Goal: Task Accomplishment & Management: Manage account settings

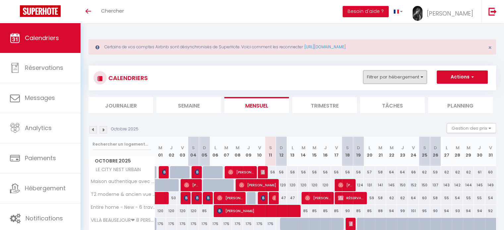
click at [384, 77] on button "Filtrer par hébergement" at bounding box center [395, 77] width 64 height 13
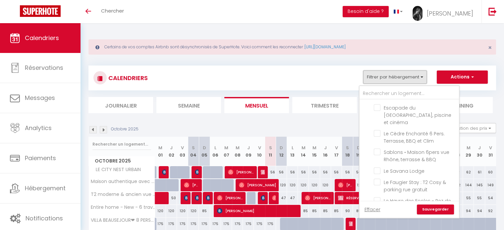
scroll to position [238, 0]
click at [377, 178] on input "Le Faugier Stay : T2 Cosy & parking rue gratuit" at bounding box center [415, 181] width 83 height 7
checkbox input "true"
checkbox input "false"
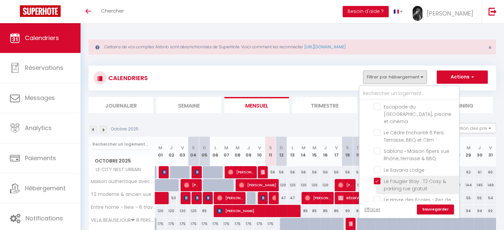
checkbox input "false"
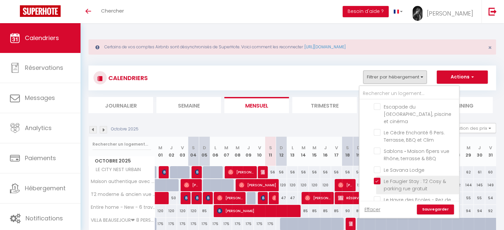
checkbox input "false"
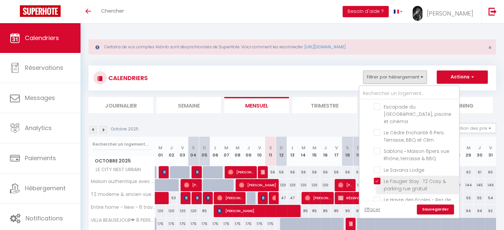
checkbox input "false"
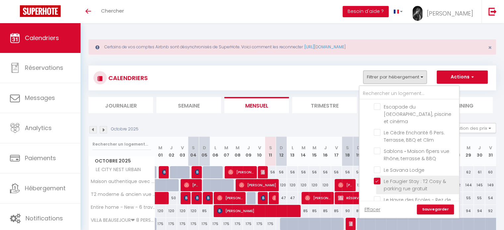
checkbox input "false"
click at [425, 209] on link "Sauvegarder" at bounding box center [435, 210] width 37 height 10
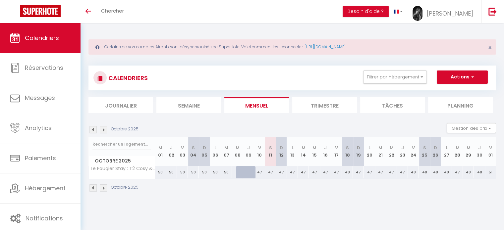
click at [270, 172] on div "47" at bounding box center [270, 172] width 11 height 12
type input "47"
type input "Sam 11 Octobre 2025"
type input "Dim 12 Octobre 2025"
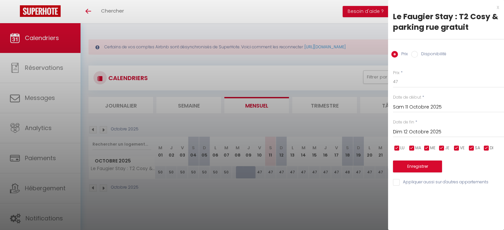
click at [415, 56] on input "Disponibilité" at bounding box center [414, 54] width 7 height 7
radio input "true"
radio input "false"
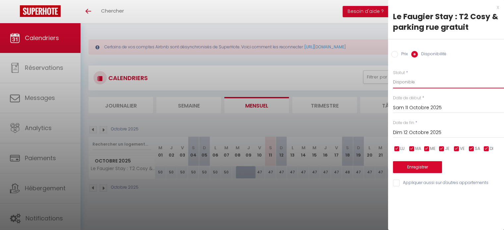
click at [400, 83] on select "Disponible Indisponible" at bounding box center [448, 82] width 111 height 13
select select "0"
click at [393, 76] on select "Disponible Indisponible" at bounding box center [448, 82] width 111 height 13
click at [405, 165] on button "Enregistrer" at bounding box center [417, 167] width 49 height 12
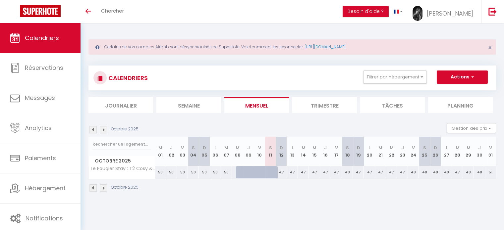
click at [282, 170] on div "47" at bounding box center [281, 172] width 11 height 12
select select "1"
type input "Dim 12 Octobre 2025"
type input "Lun 13 Octobre 2025"
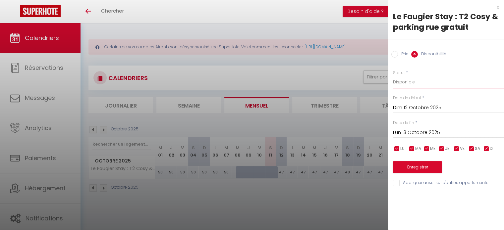
click at [404, 81] on select "Disponible Indisponible" at bounding box center [448, 82] width 111 height 13
select select "0"
click at [393, 76] on select "Disponible Indisponible" at bounding box center [448, 82] width 111 height 13
click at [412, 170] on button "Enregistrer" at bounding box center [417, 167] width 49 height 12
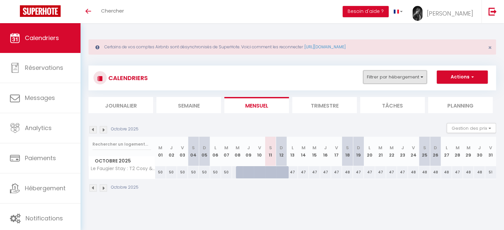
click at [412, 76] on button "Filtrer par hébergement" at bounding box center [395, 77] width 64 height 13
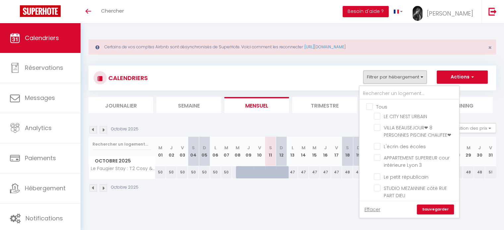
click at [325, 80] on div "CALENDRIERS Filtrer par hébergement Tous LE CITY NEST [PERSON_NAME][GEOGRAPHIC_…" at bounding box center [292, 78] width 398 height 15
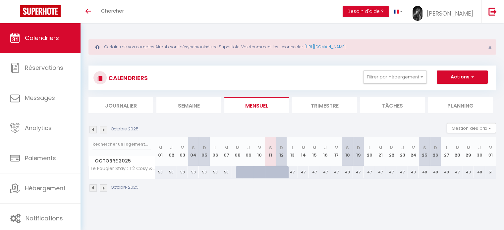
click at [252, 67] on div "CALENDRIERS Filtrer par hébergement Tous LE CITY NEST [PERSON_NAME][GEOGRAPHIC_…" at bounding box center [291, 78] width 407 height 25
click at [92, 128] on img at bounding box center [92, 129] width 7 height 7
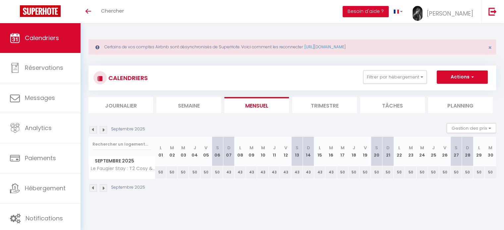
click at [92, 128] on img at bounding box center [92, 129] width 7 height 7
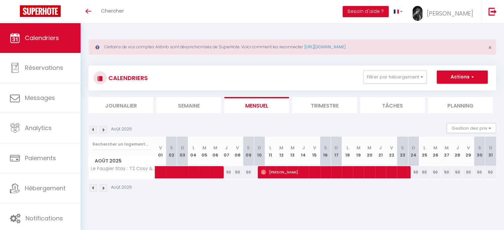
click at [92, 128] on img at bounding box center [92, 129] width 7 height 7
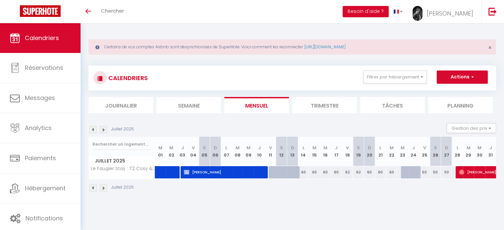
click at [91, 132] on img at bounding box center [92, 129] width 7 height 7
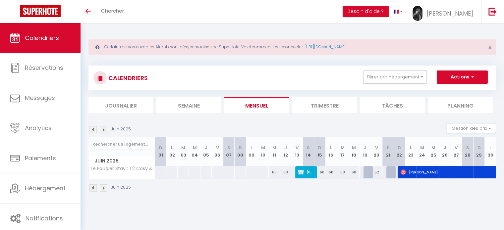
click at [103, 132] on img at bounding box center [103, 129] width 7 height 7
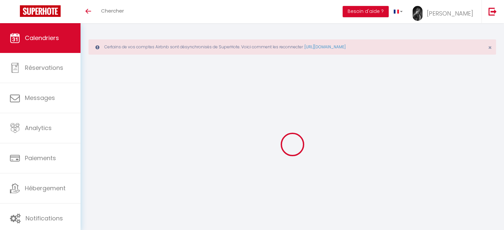
select select
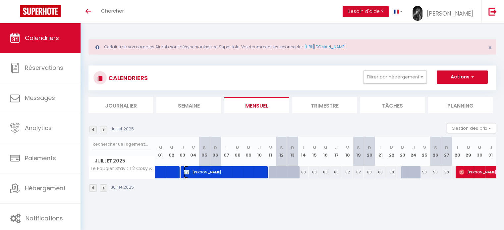
click at [246, 174] on span "[PERSON_NAME]" at bounding box center [224, 172] width 80 height 13
select select "OK"
select select "KO"
select select "0"
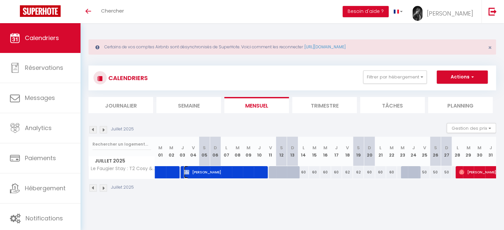
select select "1"
select select
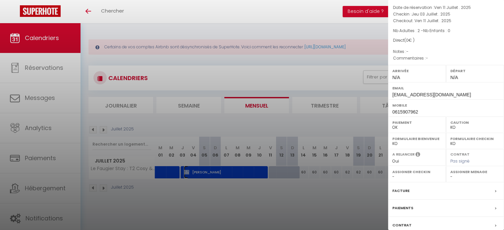
scroll to position [84, 0]
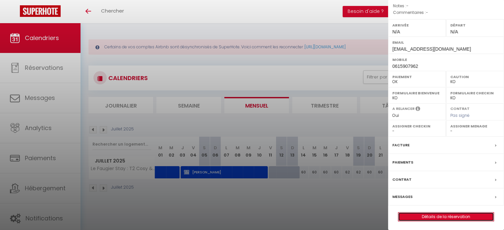
click at [448, 215] on link "Détails de la réservation" at bounding box center [445, 217] width 95 height 9
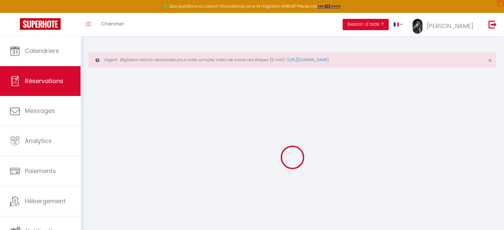
click at [448, 215] on div at bounding box center [291, 157] width 407 height 171
type input "Clay"
type input "Anisti"
type input "[EMAIL_ADDRESS][DOMAIN_NAME]"
type input "0615907962"
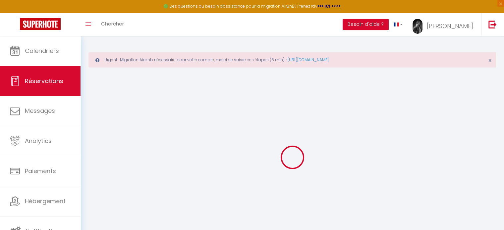
select select "FR"
select select "70623"
select select "1"
type input "Jeu 03 Juillet 2025"
select select
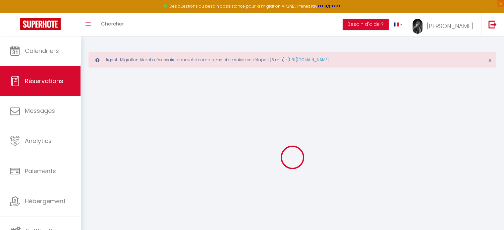
type input "Ven 11 Juillet 2025"
select select
type input "2"
select select "12"
select select
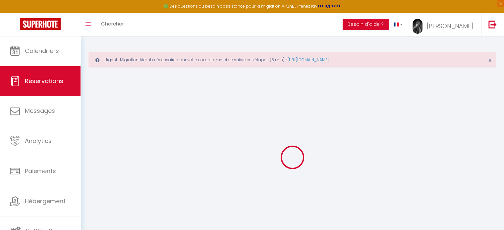
checkbox input "false"
type input "0"
type input "35"
type input "0"
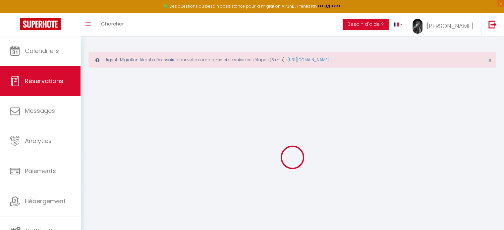
select select
select select "14"
checkbox input "false"
select select
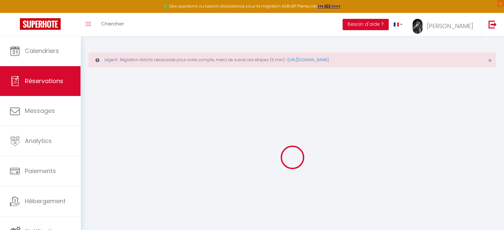
select select
checkbox input "false"
select select
checkbox input "false"
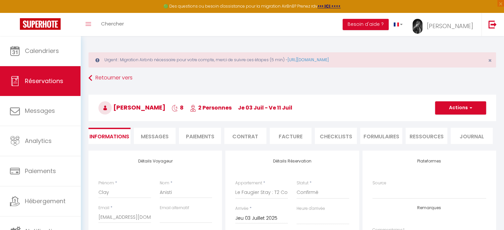
select select
checkbox input "false"
select select
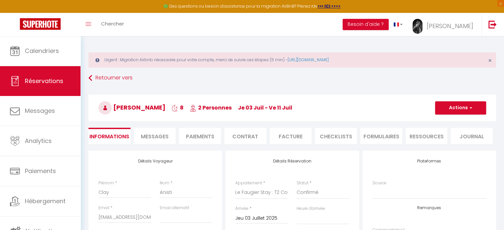
checkbox input "false"
select select
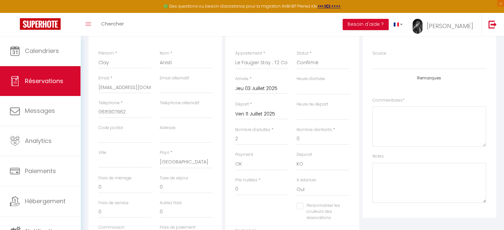
scroll to position [130, 0]
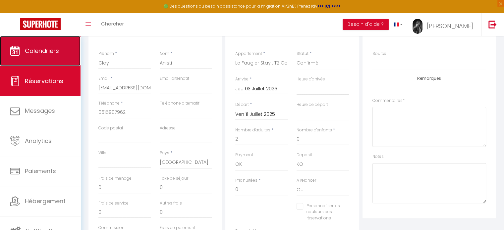
click at [49, 55] on span "Calendriers" at bounding box center [42, 51] width 34 height 8
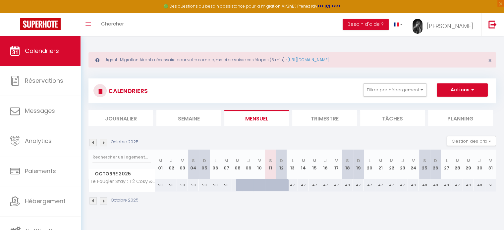
click at [93, 142] on img at bounding box center [92, 142] width 7 height 7
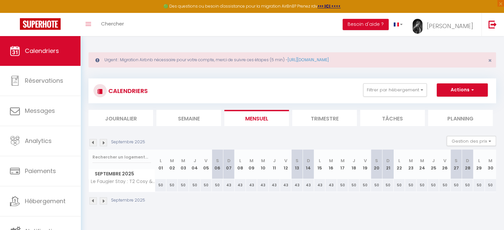
click at [93, 142] on img at bounding box center [92, 142] width 7 height 7
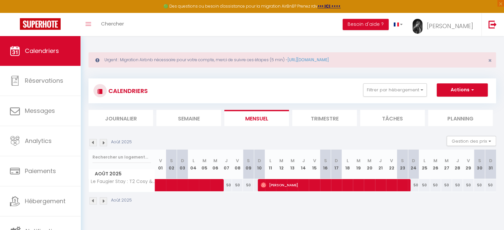
click at [93, 142] on img at bounding box center [92, 142] width 7 height 7
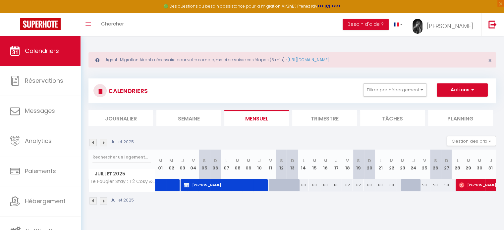
click at [93, 142] on img at bounding box center [92, 142] width 7 height 7
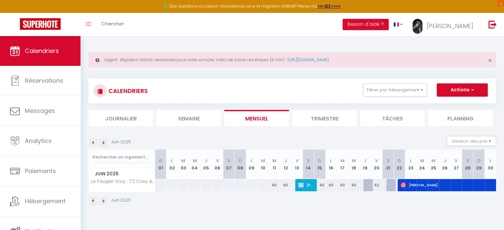
click at [104, 144] on img at bounding box center [103, 142] width 7 height 7
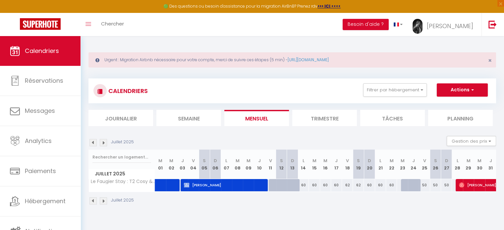
click at [91, 140] on img at bounding box center [92, 142] width 7 height 7
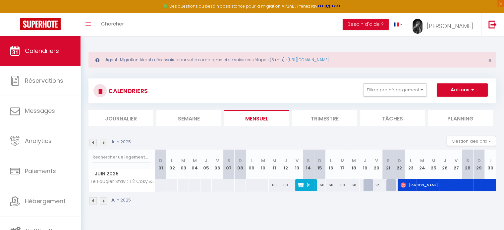
click at [105, 143] on img at bounding box center [103, 142] width 7 height 7
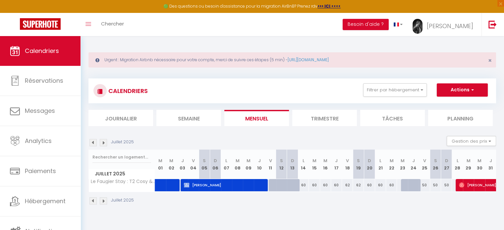
click at [92, 141] on img at bounding box center [92, 142] width 7 height 7
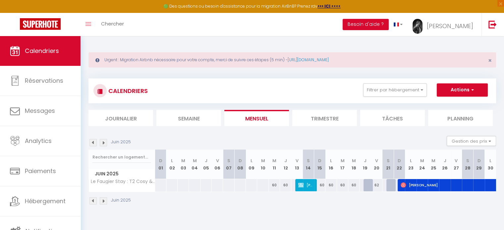
click at [102, 143] on img at bounding box center [103, 142] width 7 height 7
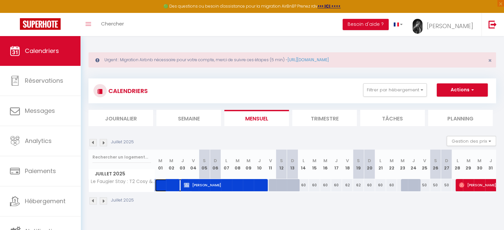
click at [164, 186] on span at bounding box center [177, 185] width 30 height 13
select select "OK"
select select "0"
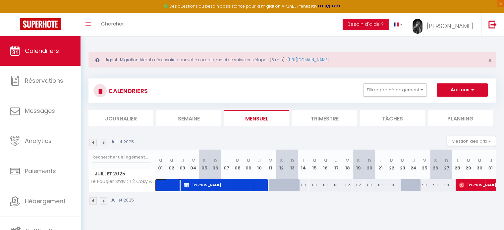
select select "1"
select select
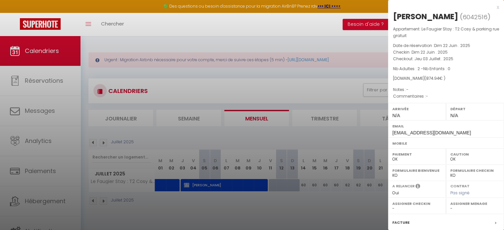
click at [204, 184] on div at bounding box center [252, 115] width 504 height 230
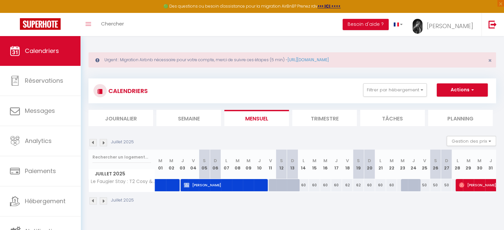
click at [91, 143] on img at bounding box center [92, 142] width 7 height 7
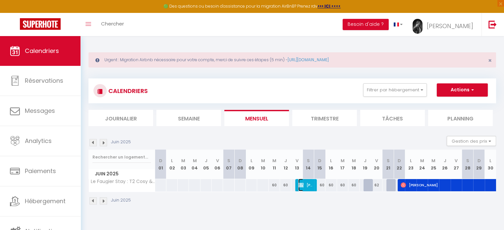
click at [310, 183] on span "[PERSON_NAME]" at bounding box center [305, 185] width 15 height 13
select select "KO"
